Goal: Task Accomplishment & Management: Complete application form

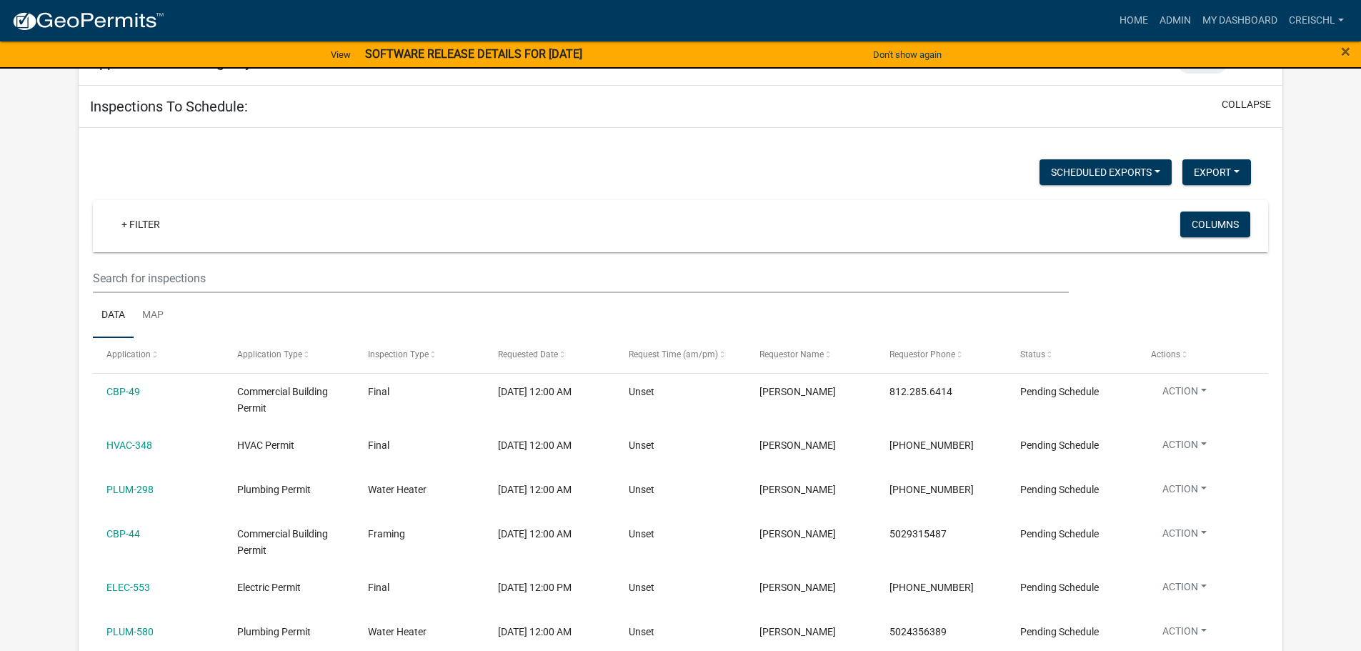
scroll to position [286, 0]
click at [122, 227] on link "+ Filter" at bounding box center [140, 225] width 61 height 26
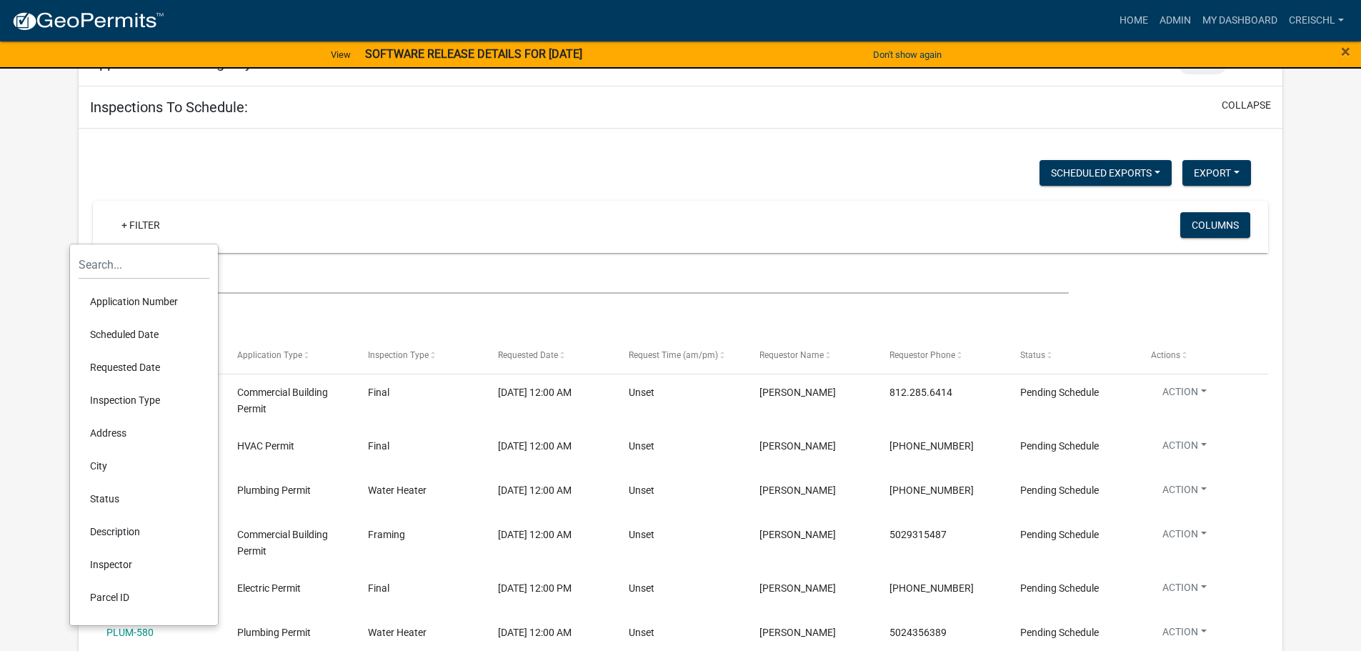
click at [235, 223] on div "+ Filter" at bounding box center [486, 226] width 775 height 29
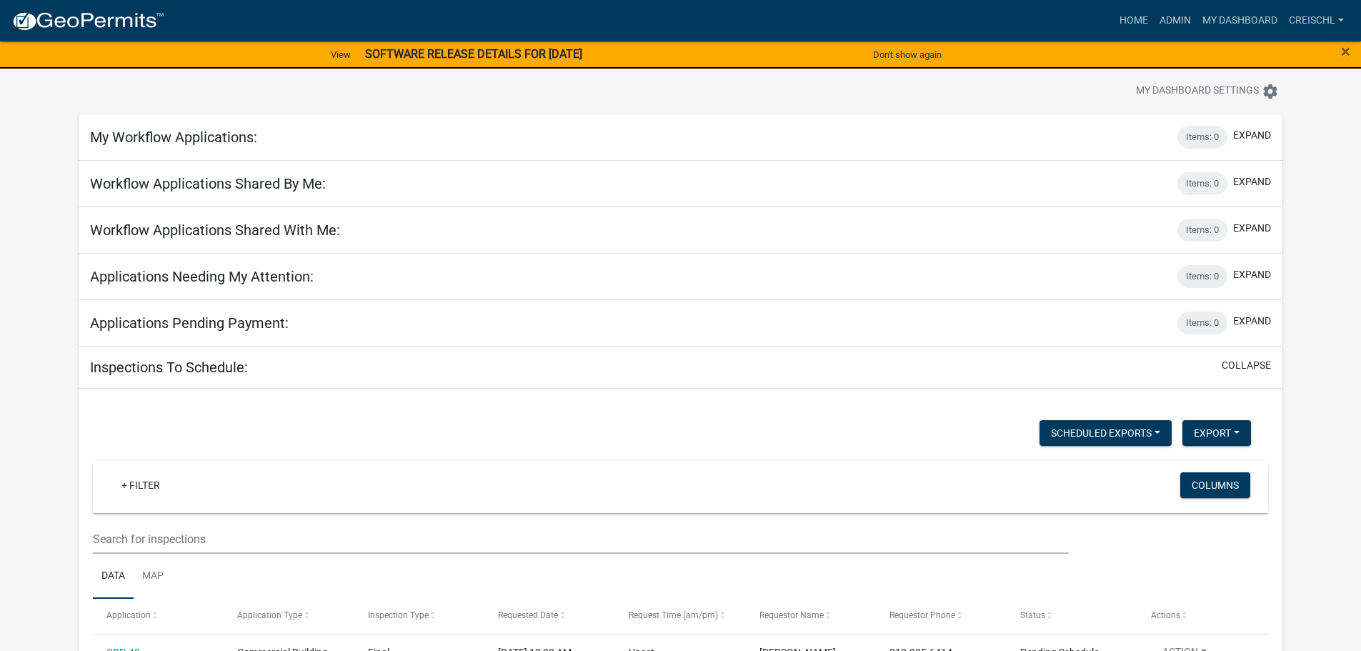
scroll to position [0, 0]
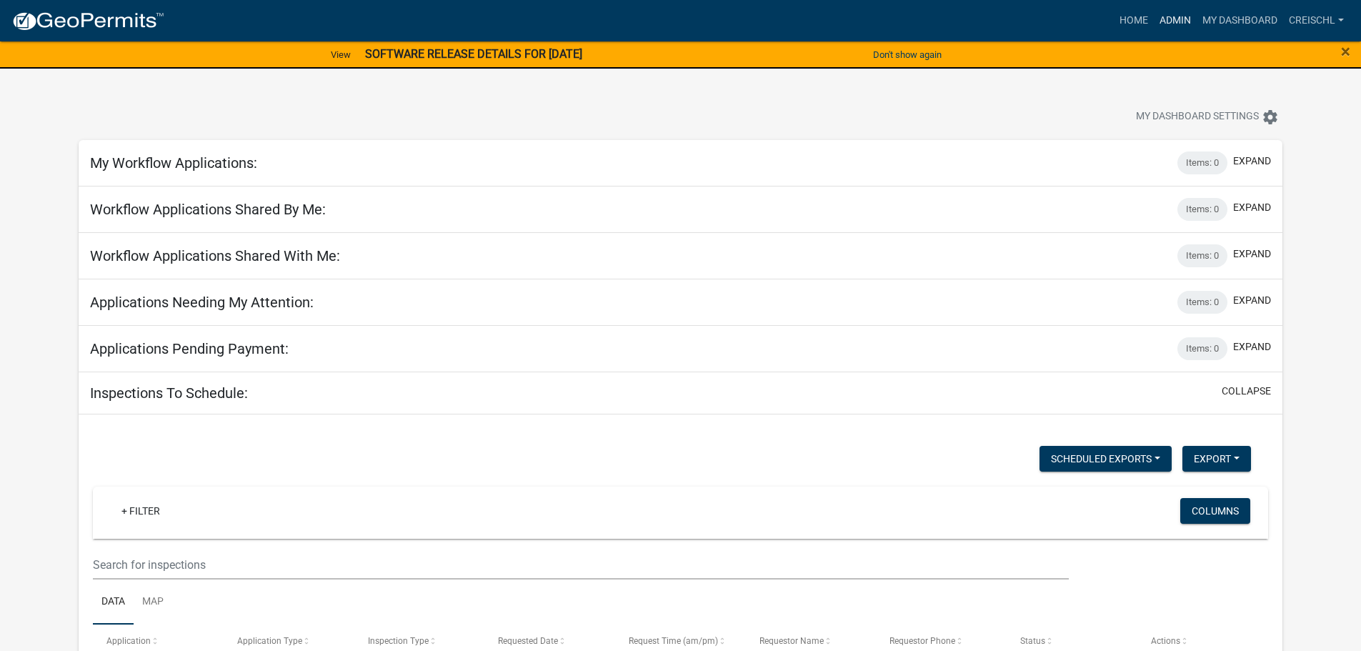
click at [1178, 20] on link "Admin" at bounding box center [1175, 20] width 43 height 27
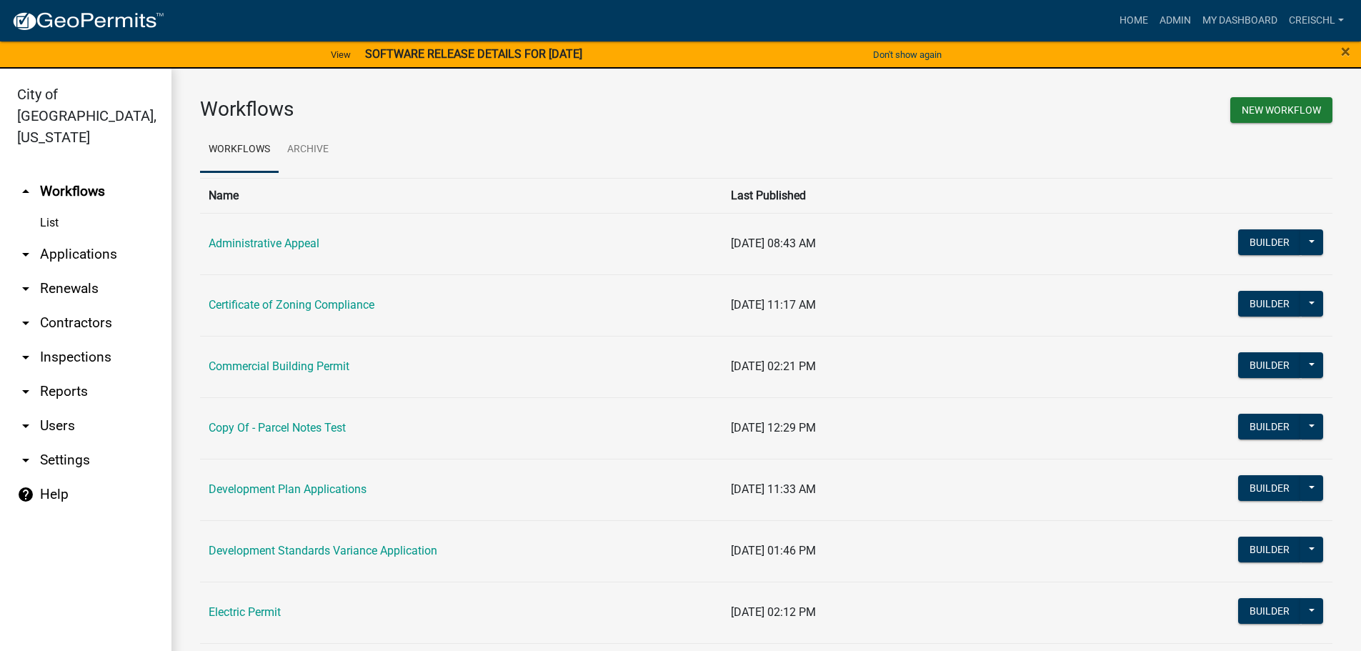
click at [54, 237] on link "arrow_drop_down Applications" at bounding box center [85, 254] width 171 height 34
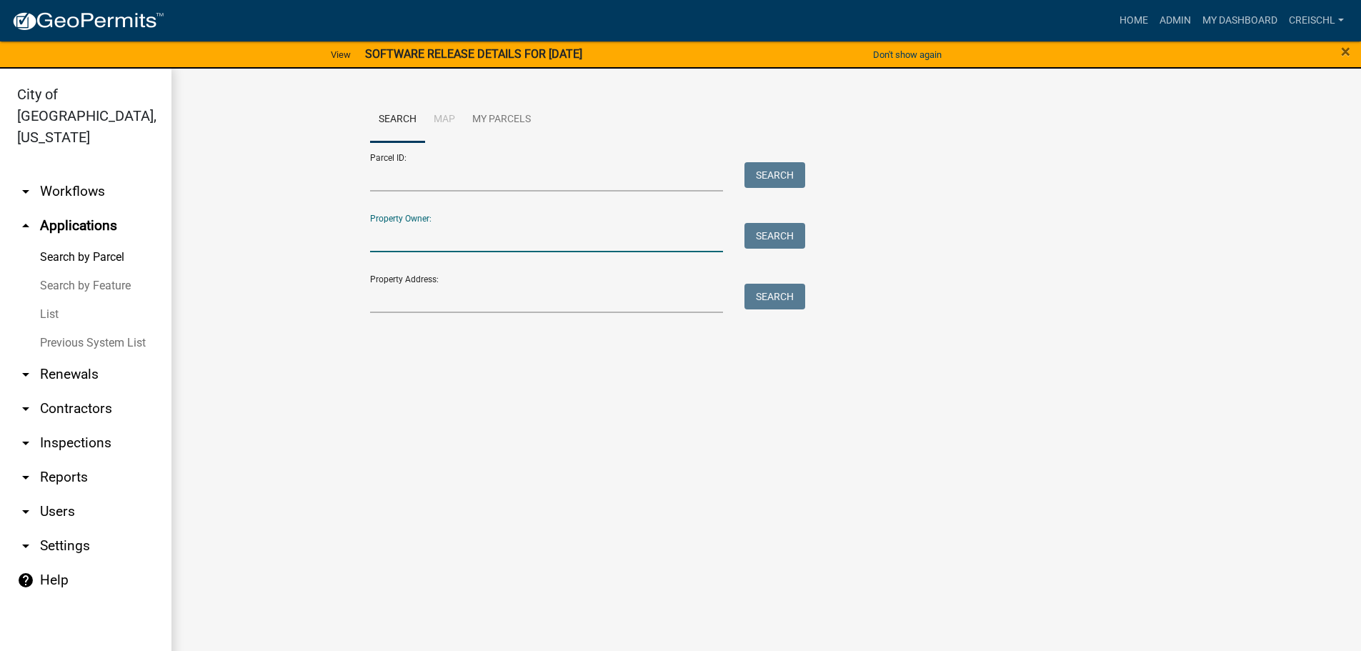
click at [380, 237] on input "Property Owner:" at bounding box center [547, 237] width 354 height 29
type input "[US_STATE] american"
click at [772, 234] on button "Search" at bounding box center [775, 236] width 61 height 26
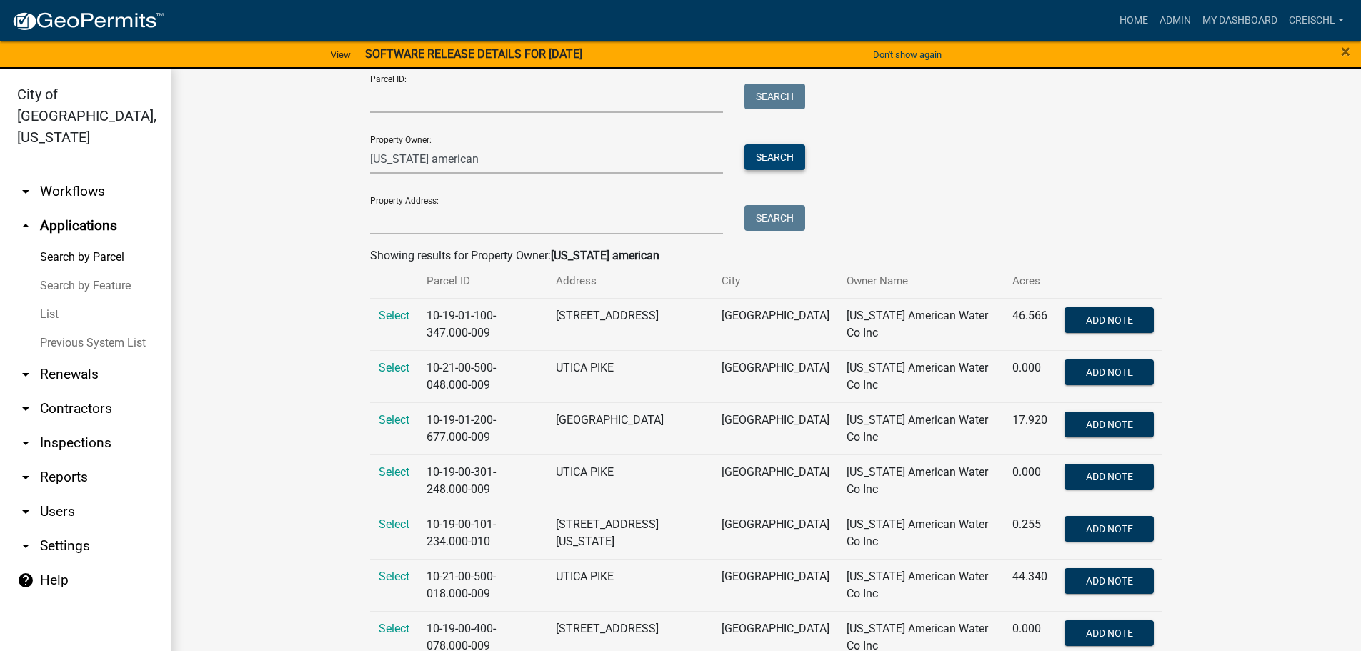
scroll to position [17, 0]
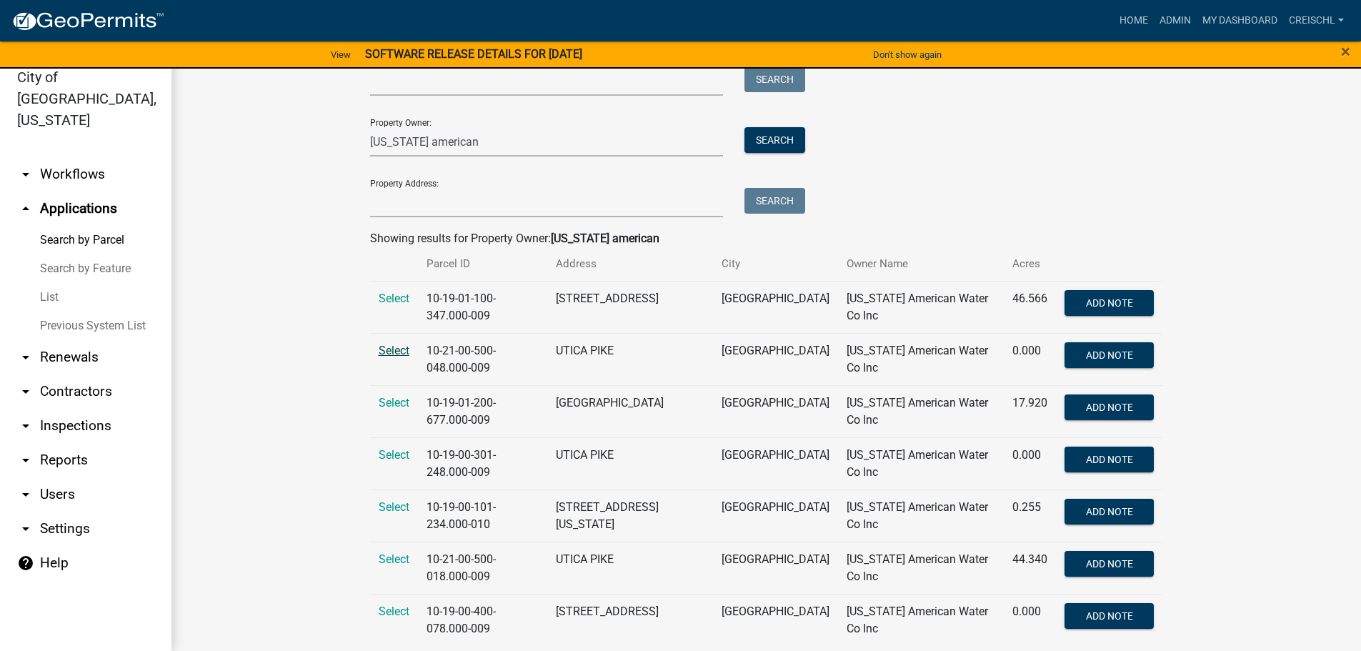
click at [392, 344] on span "Select" at bounding box center [394, 351] width 31 height 14
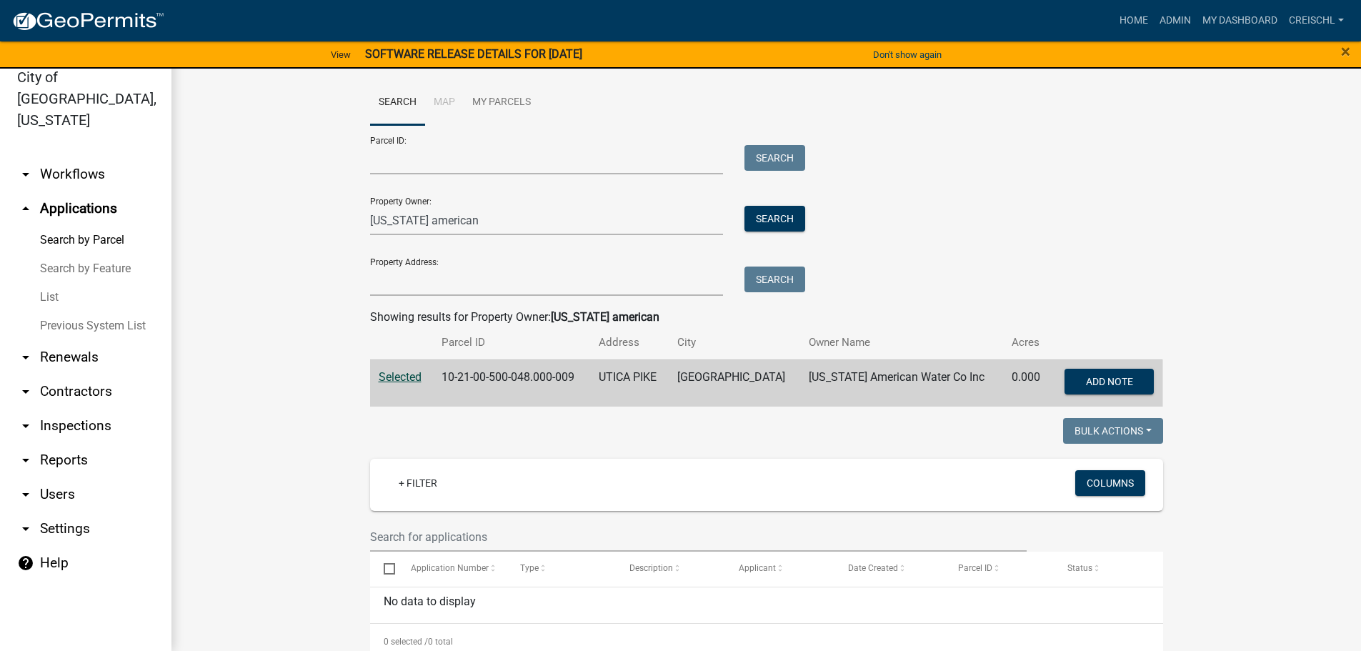
click at [442, 103] on li "Map" at bounding box center [444, 103] width 39 height 46
click at [388, 103] on link "Search" at bounding box center [397, 103] width 55 height 46
click at [25, 200] on icon "arrow_drop_up" at bounding box center [25, 208] width 17 height 17
click at [24, 200] on icon "arrow_drop_up" at bounding box center [25, 208] width 17 height 17
click at [1178, 21] on link "Admin" at bounding box center [1175, 20] width 43 height 27
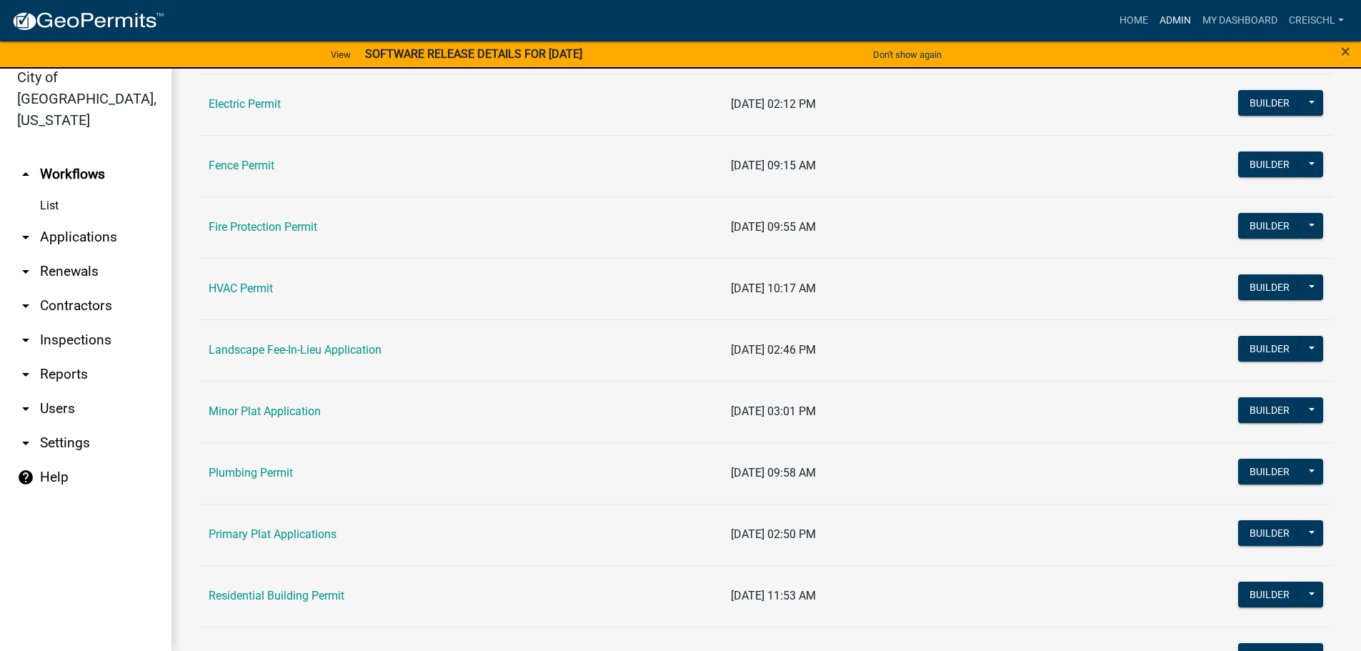
scroll to position [500, 0]
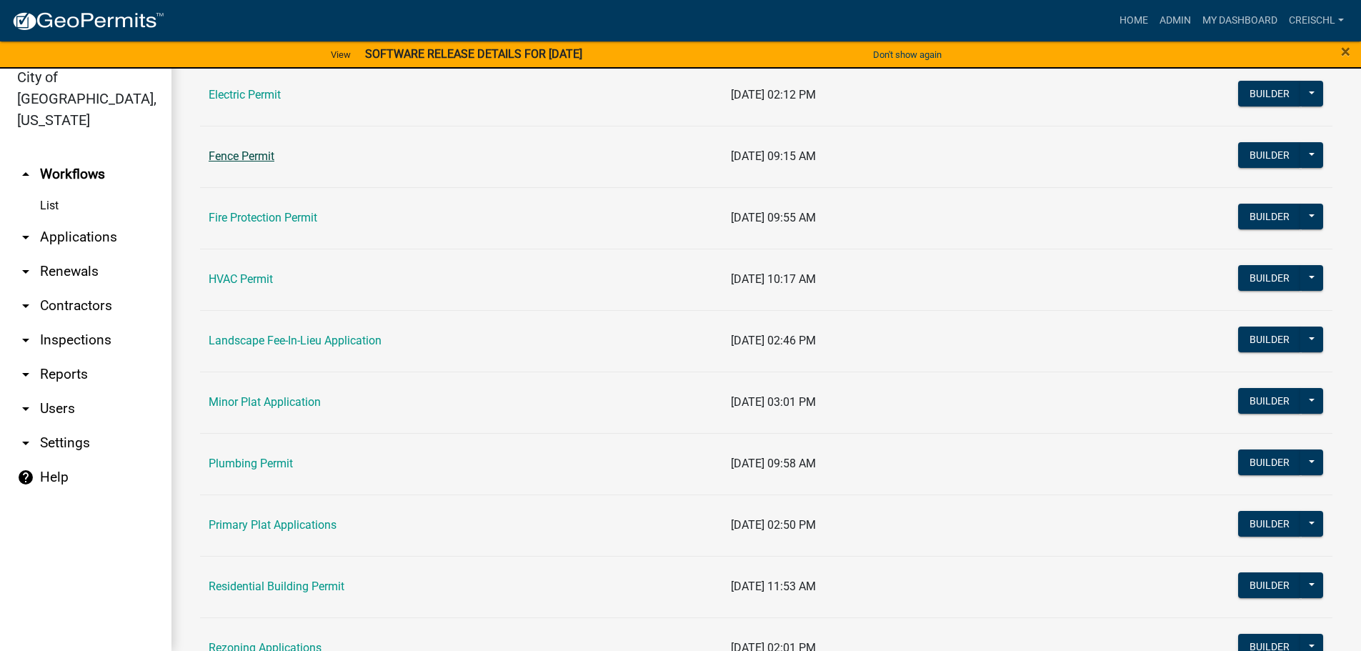
click at [252, 156] on link "Fence Permit" at bounding box center [242, 156] width 66 height 14
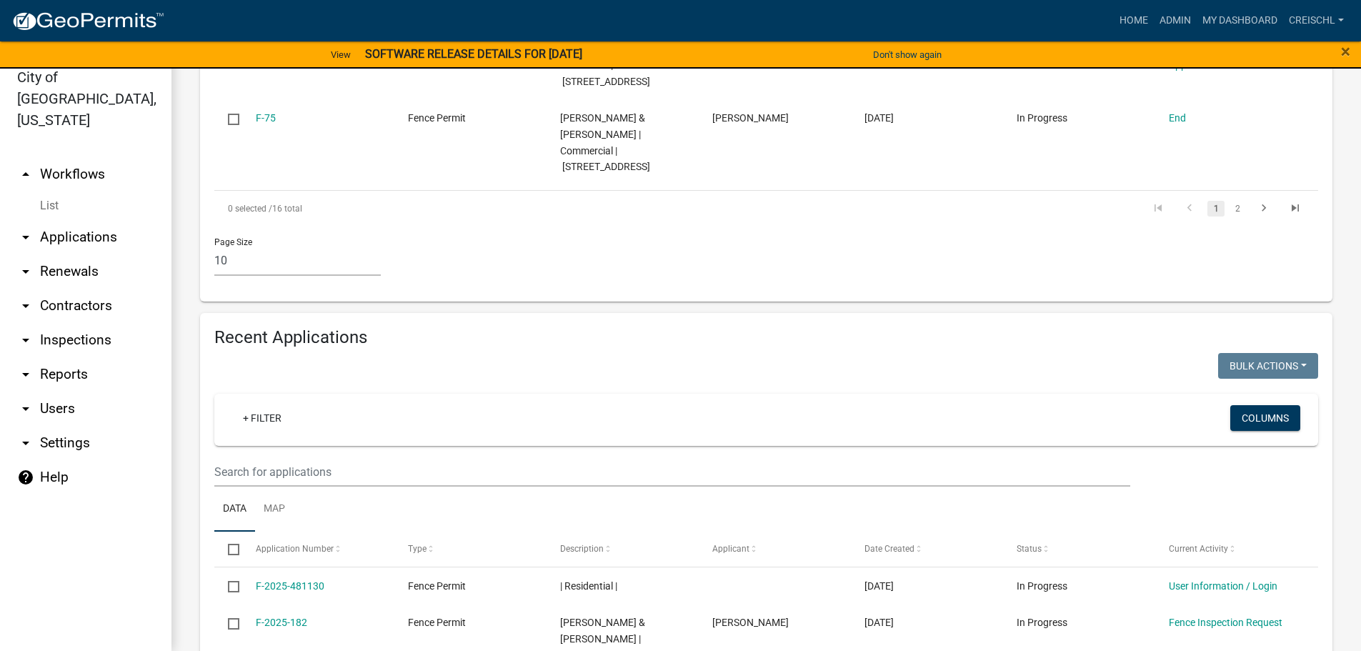
scroll to position [1143, 0]
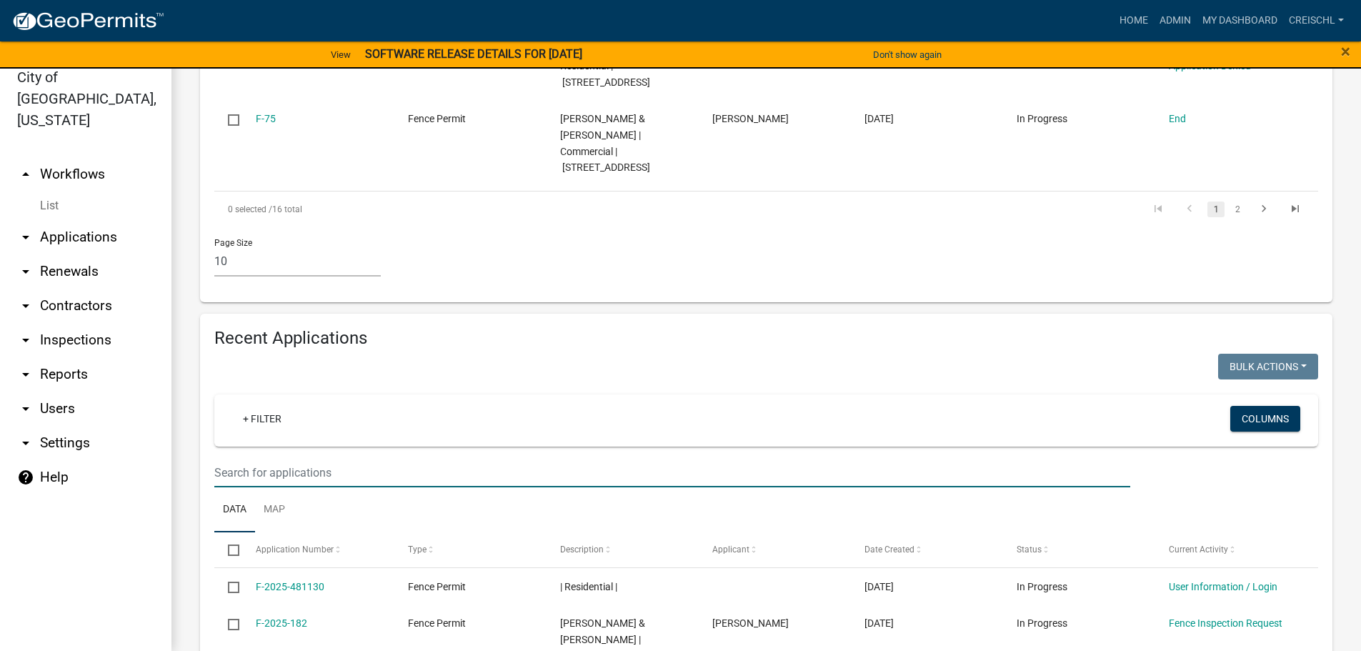
click at [265, 458] on input "text" at bounding box center [672, 472] width 916 height 29
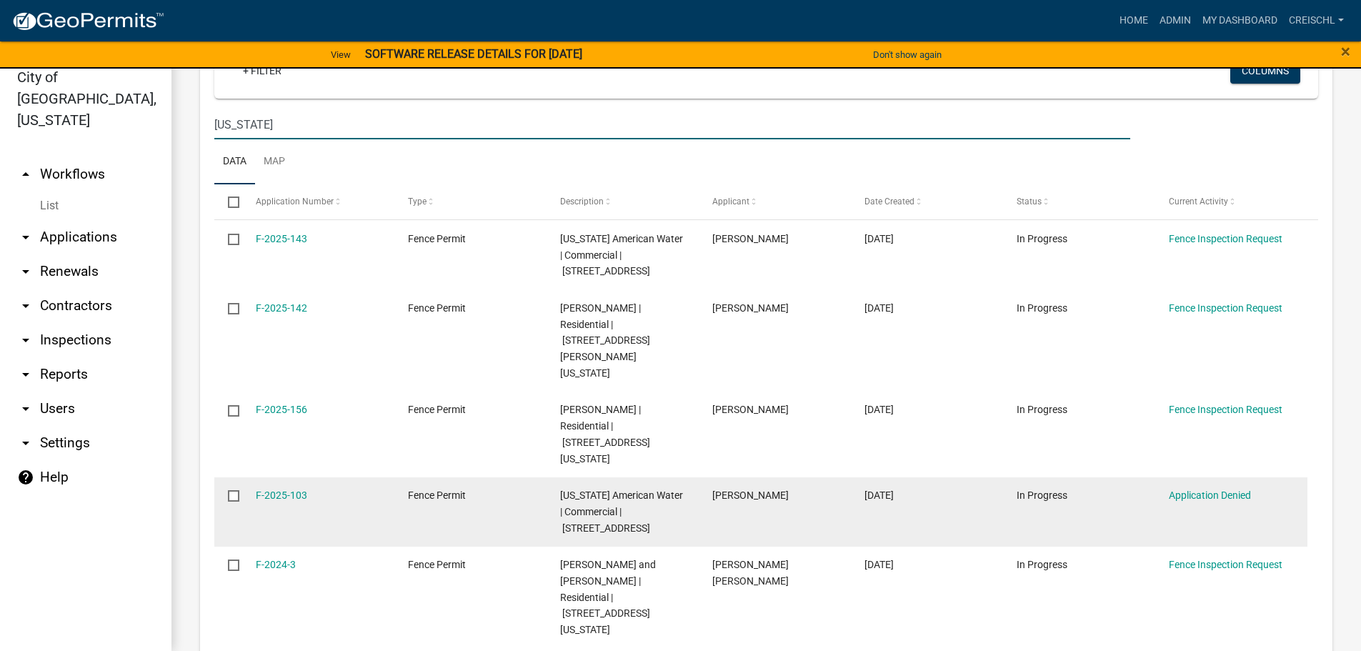
scroll to position [1501, 0]
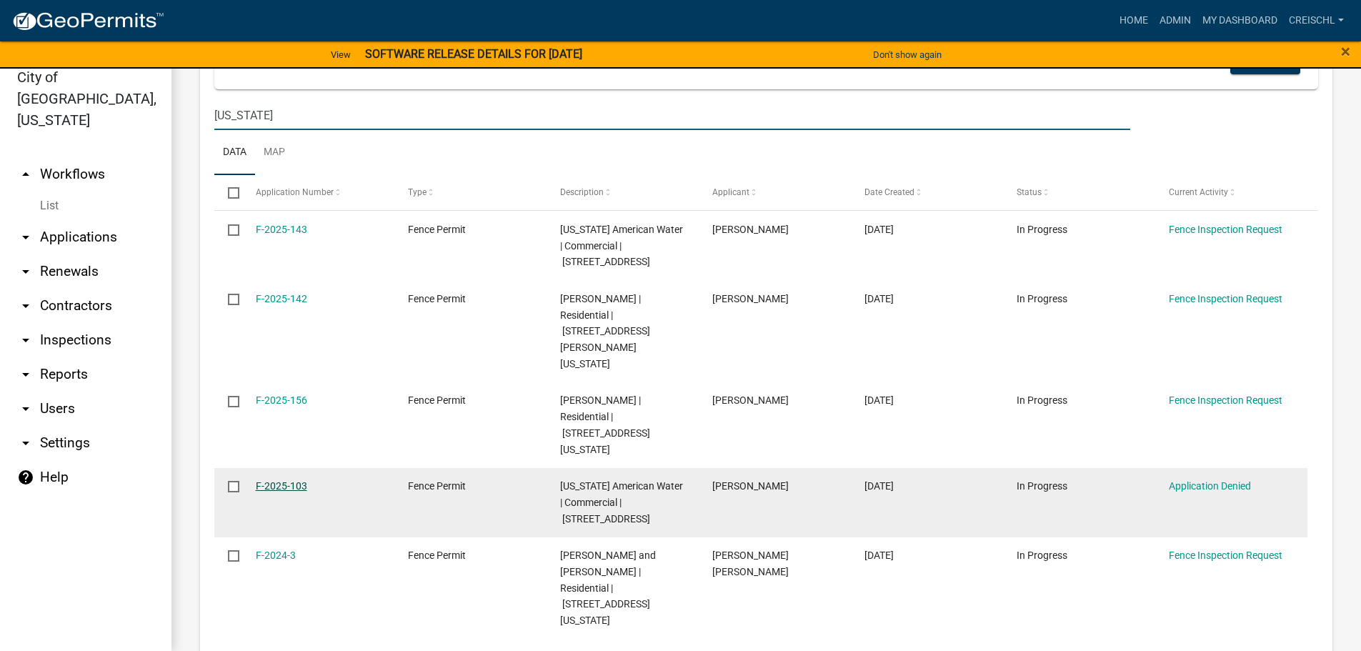
type input "[US_STATE]"
click at [278, 480] on link "F-2025-103" at bounding box center [281, 485] width 51 height 11
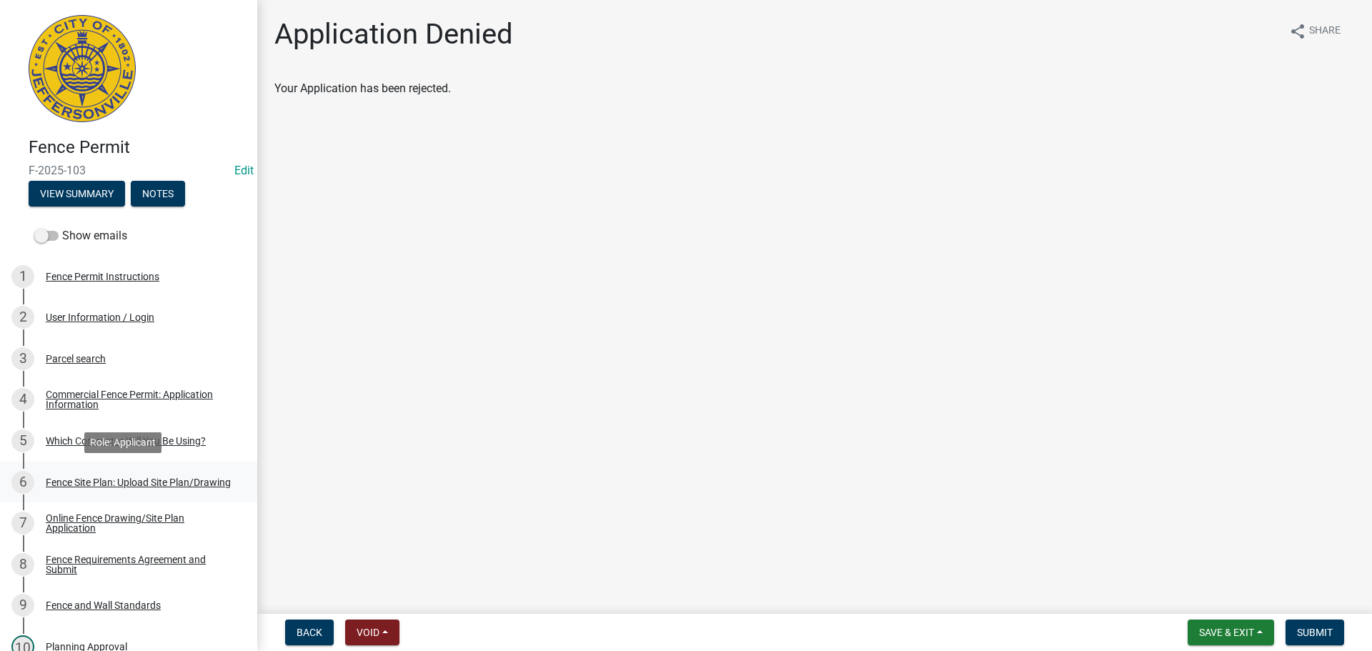
click at [69, 478] on div "Fence Site Plan: Upload Site Plan/Drawing" at bounding box center [138, 482] width 185 height 10
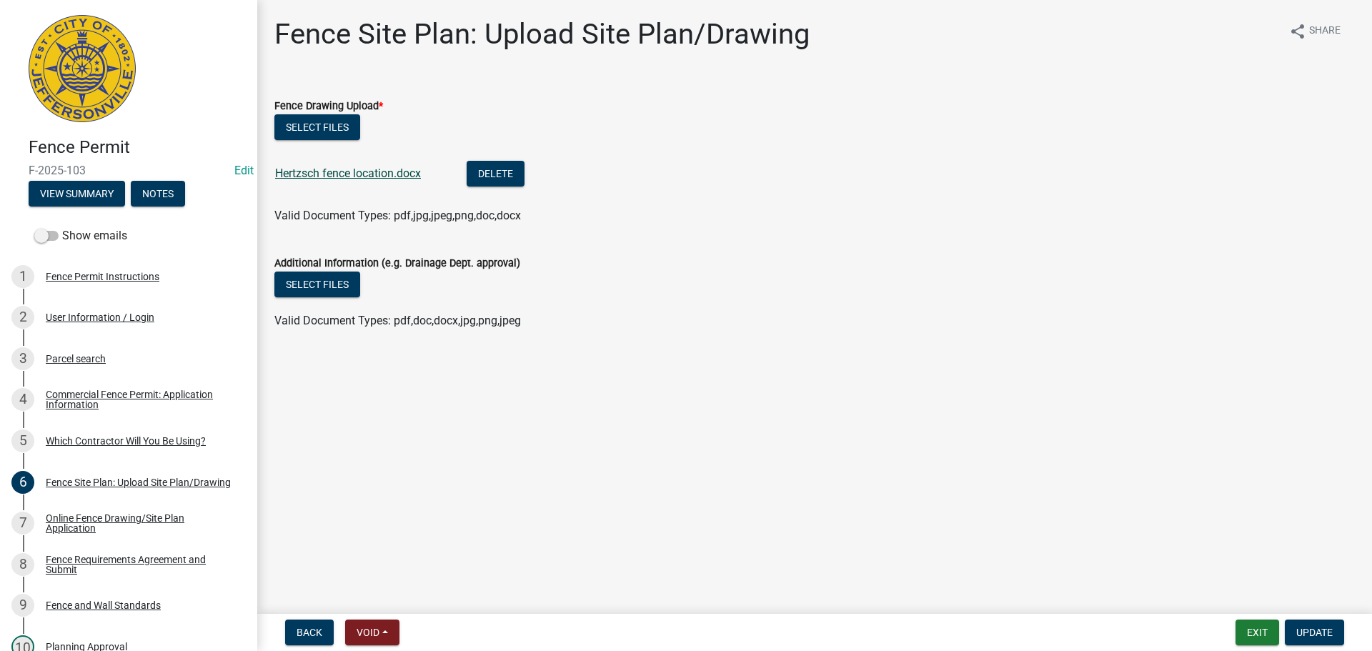
click at [306, 170] on link "Hertzsch fence location.docx" at bounding box center [348, 173] width 146 height 14
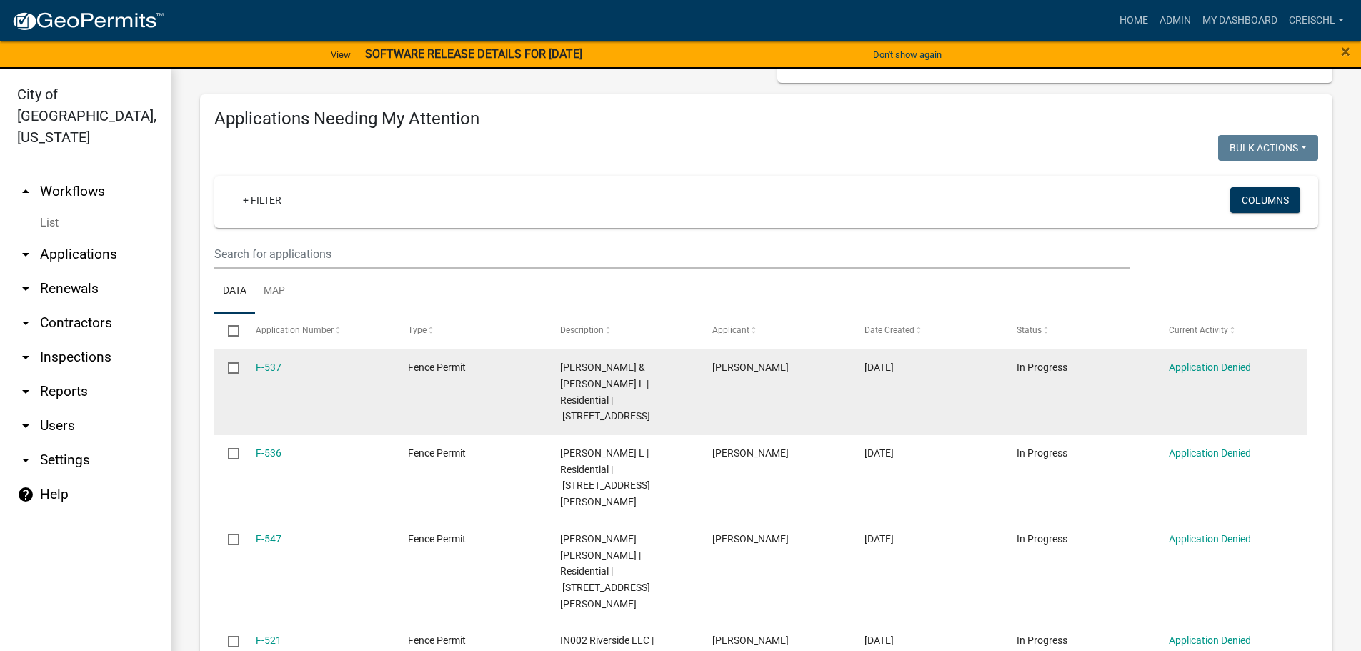
scroll to position [143, 0]
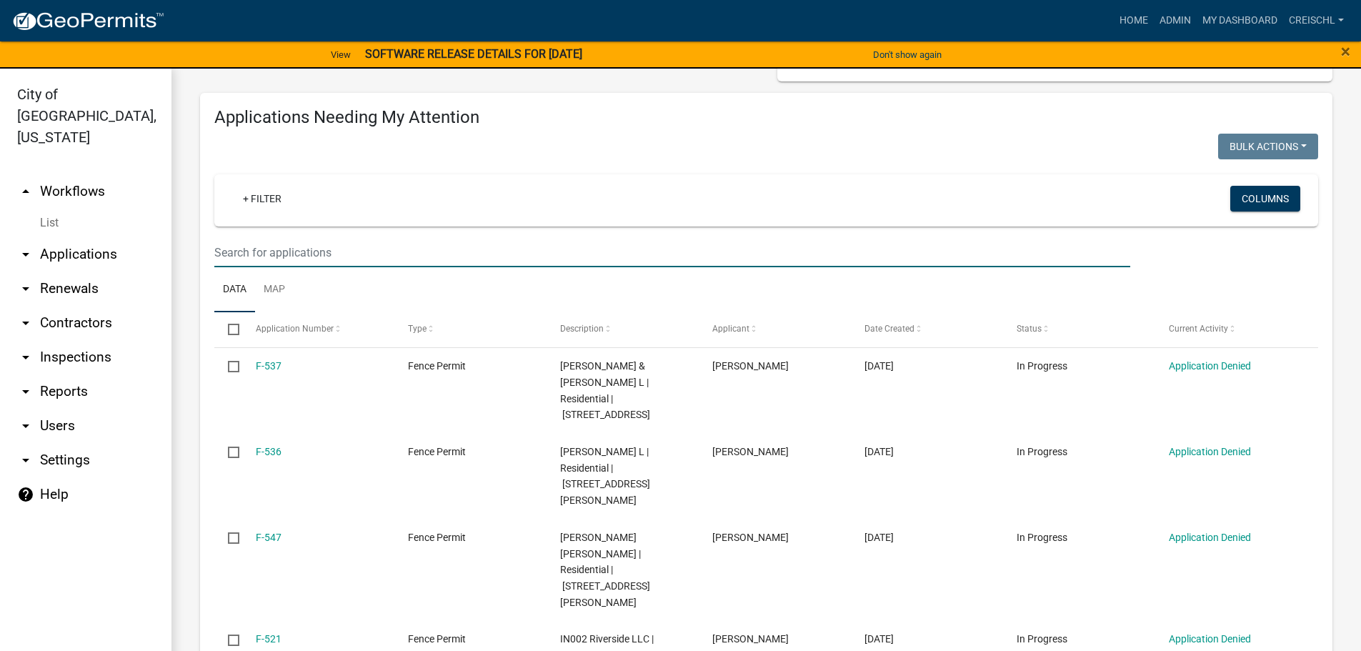
drag, startPoint x: 272, startPoint y: 253, endPoint x: 282, endPoint y: 253, distance: 10.0
click at [272, 253] on input "text" at bounding box center [672, 252] width 916 height 29
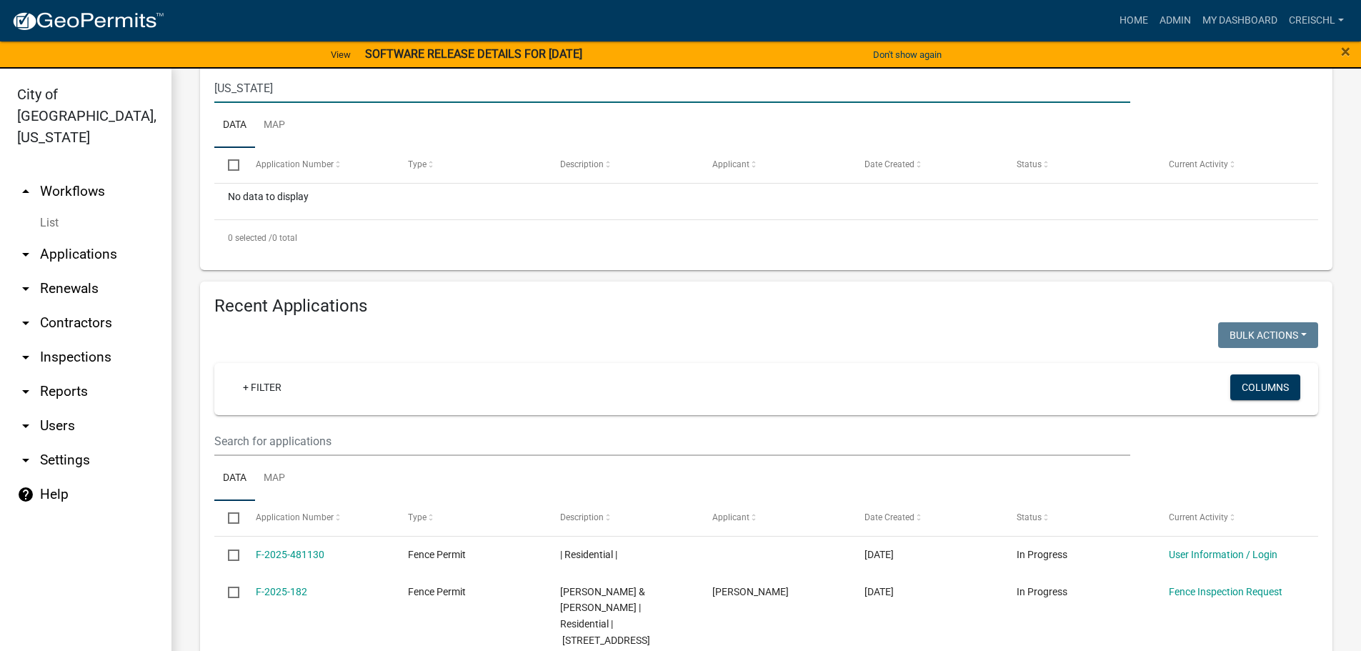
scroll to position [429, 0]
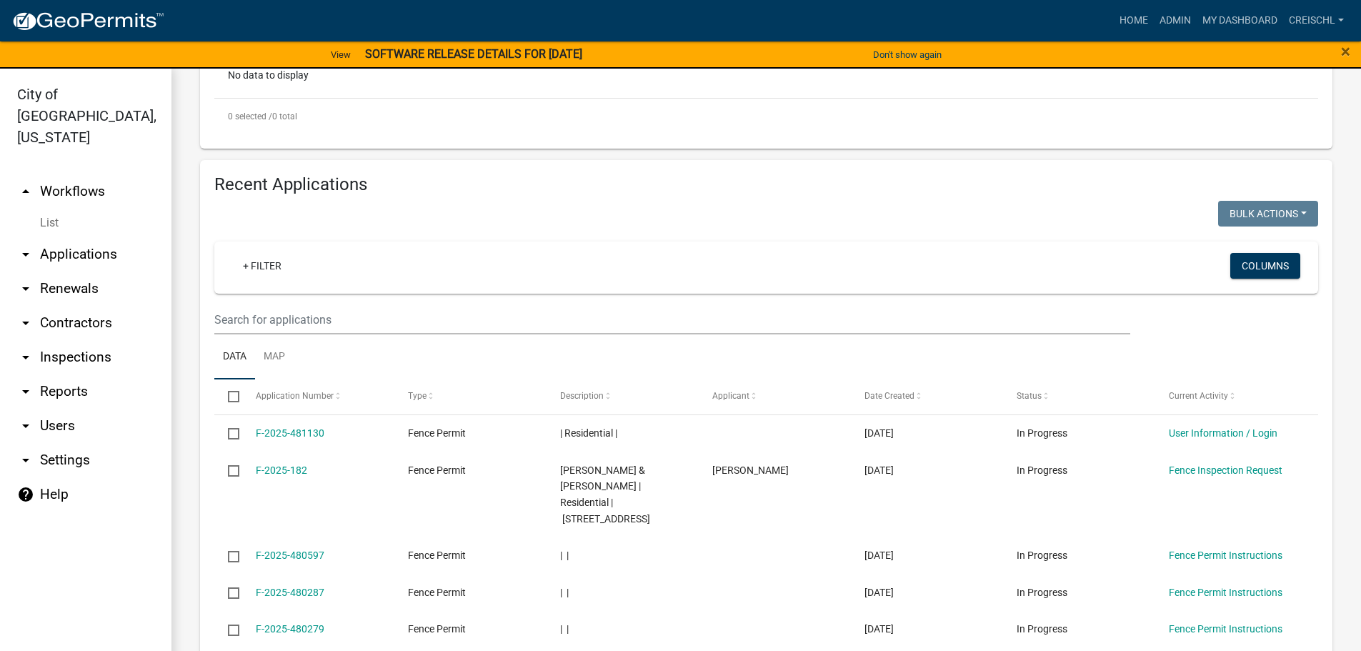
type input "[US_STATE]"
drag, startPoint x: 287, startPoint y: 323, endPoint x: 314, endPoint y: 324, distance: 26.5
click at [288, 323] on input "text" at bounding box center [672, 319] width 916 height 29
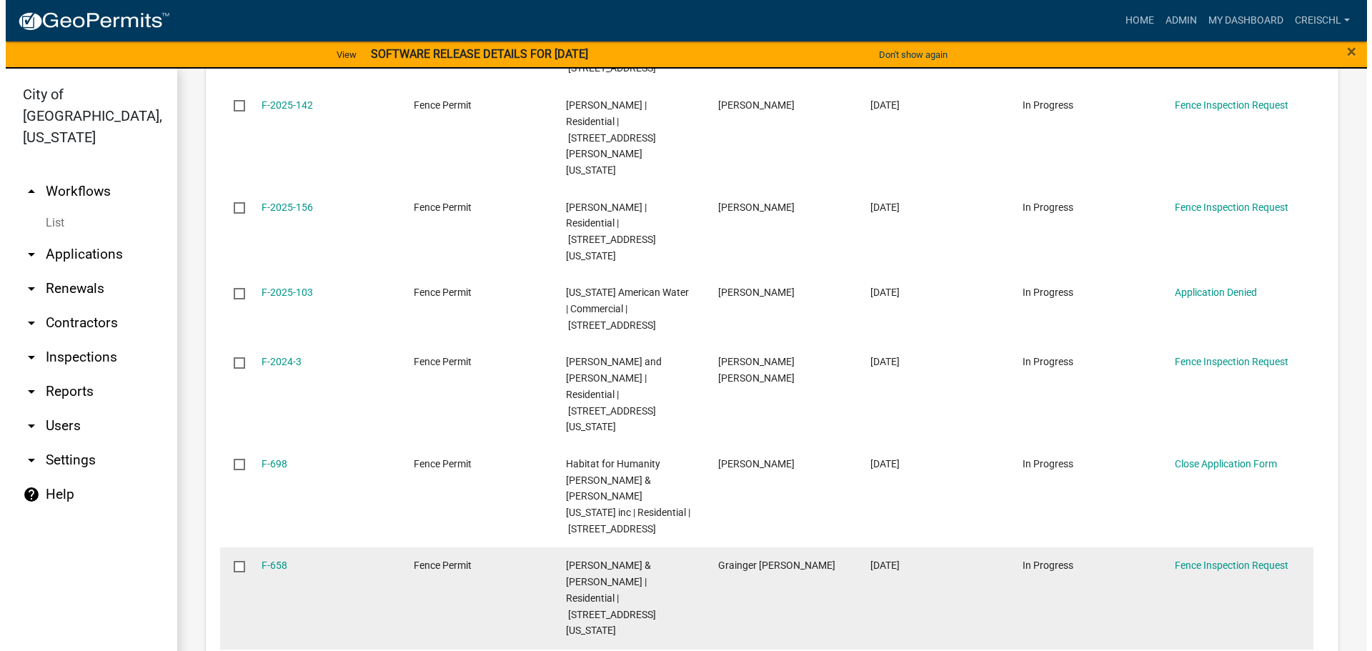
scroll to position [857, 0]
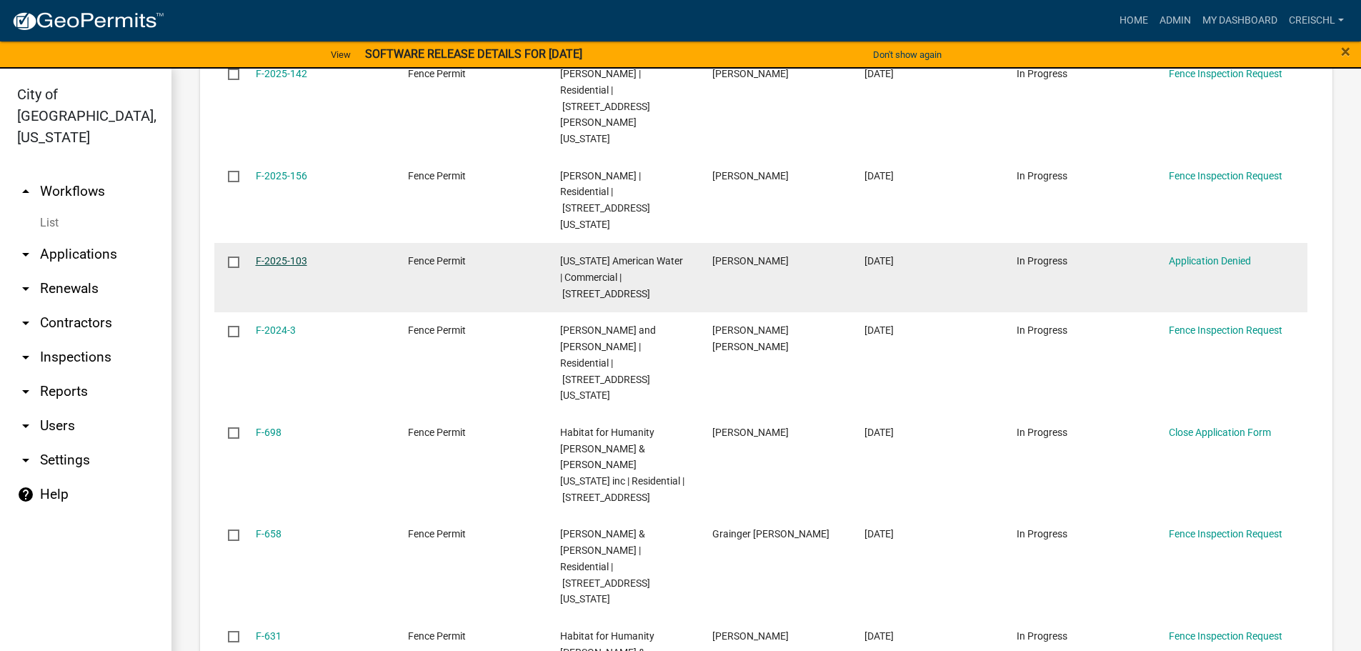
type input "[US_STATE]"
click at [269, 255] on link "F-2025-103" at bounding box center [281, 260] width 51 height 11
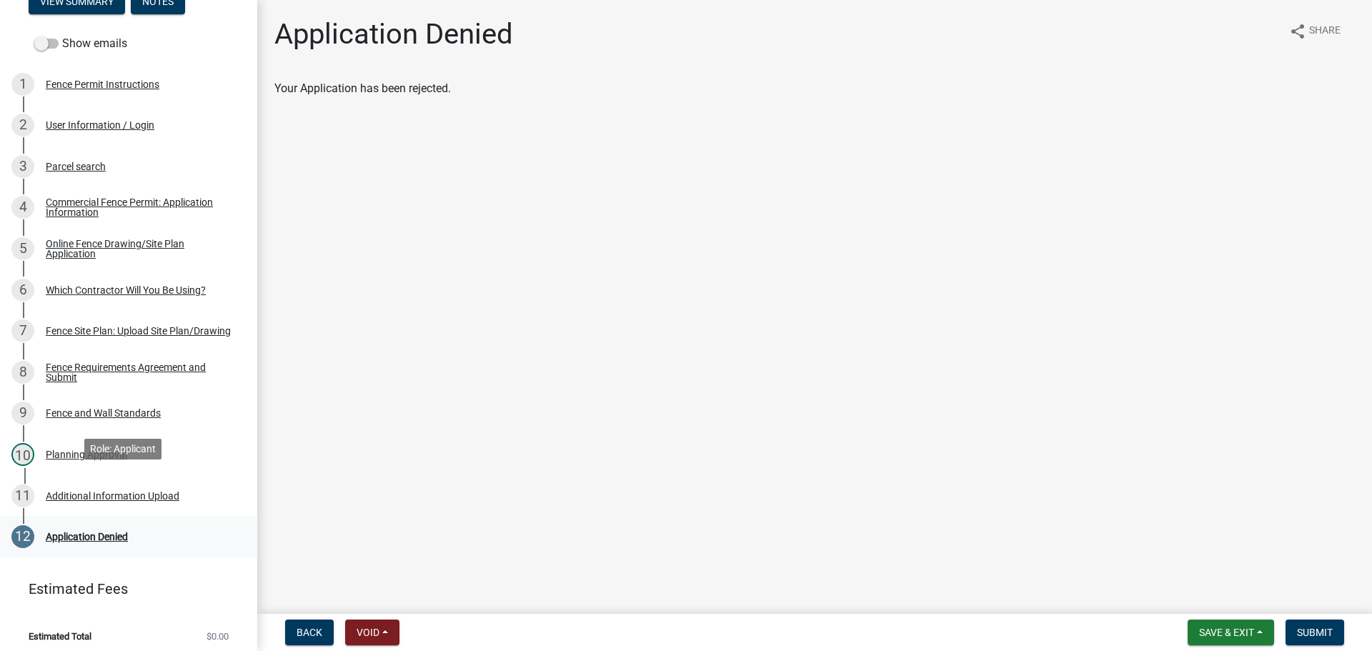
scroll to position [199, 0]
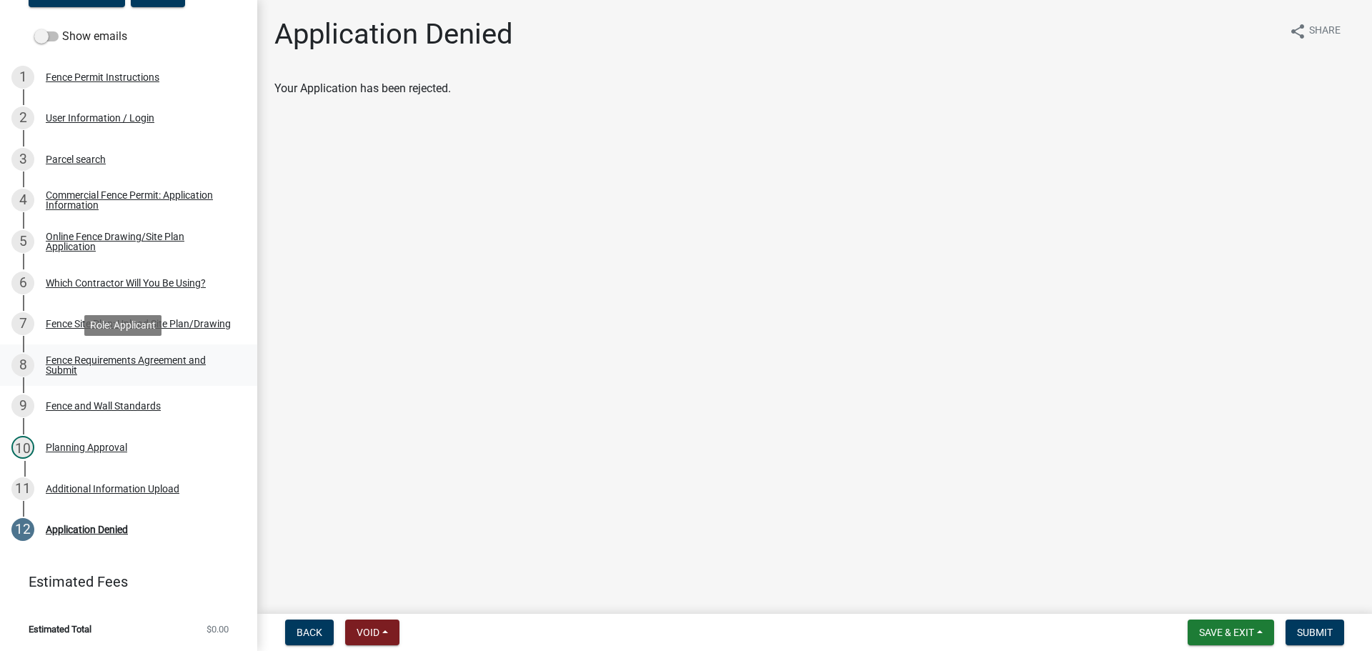
click at [59, 362] on div "Fence Requirements Agreement and Submit" at bounding box center [140, 365] width 189 height 20
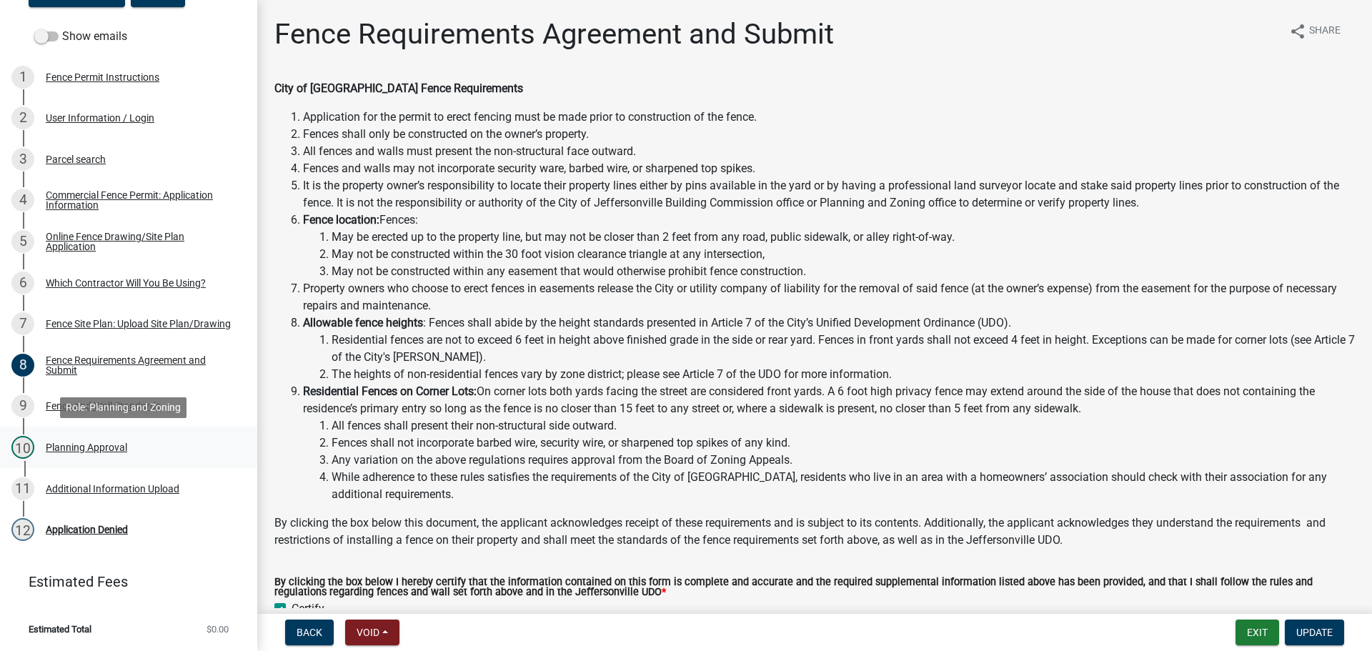
click at [64, 443] on div "Planning Approval" at bounding box center [86, 447] width 81 height 10
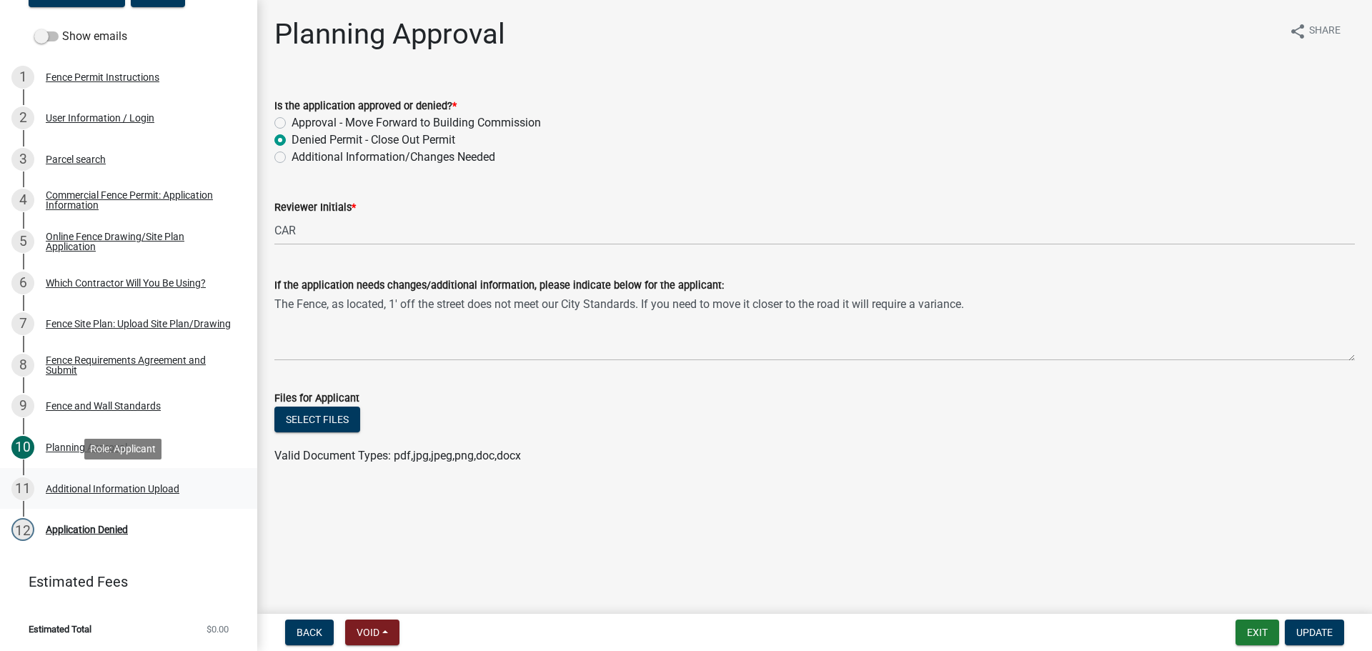
click at [64, 486] on div "Additional Information Upload" at bounding box center [113, 489] width 134 height 10
